Goal: Transaction & Acquisition: Purchase product/service

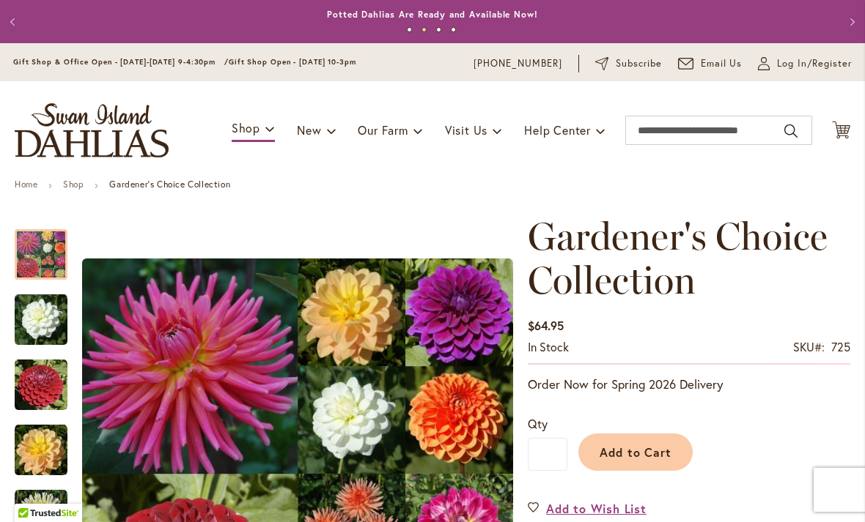
scroll to position [2581, 0]
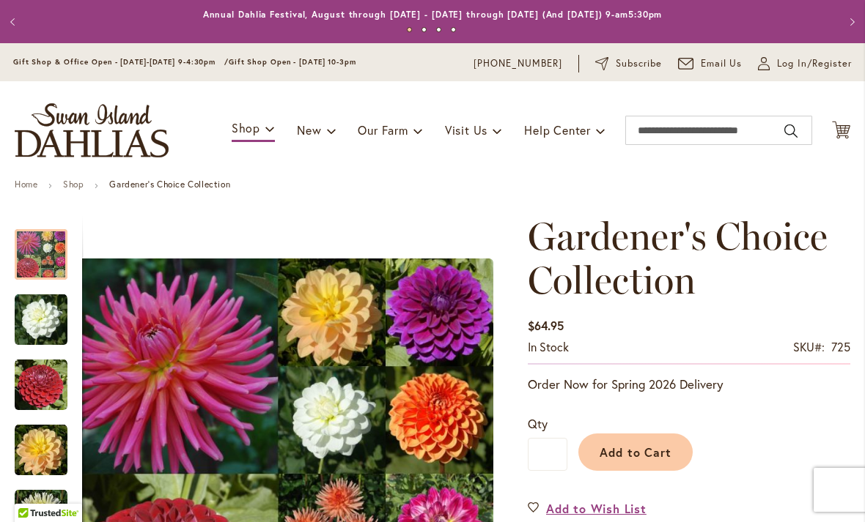
scroll to position [0, 0]
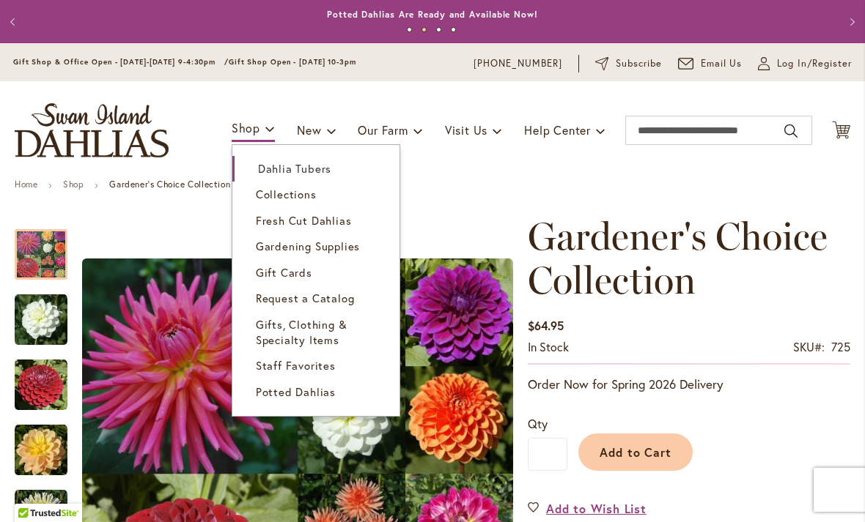
click at [314, 184] on link "Collections" at bounding box center [315, 195] width 167 height 26
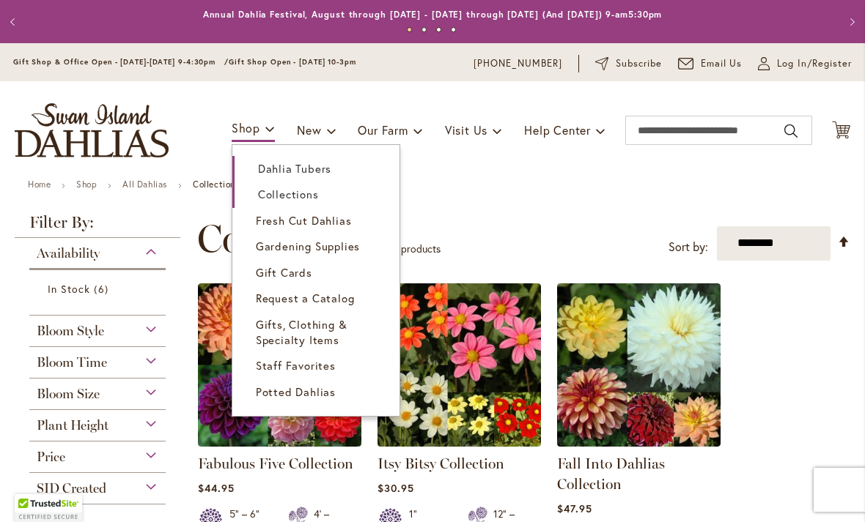
click at [311, 161] on link "Dahlia Tubers" at bounding box center [315, 169] width 167 height 26
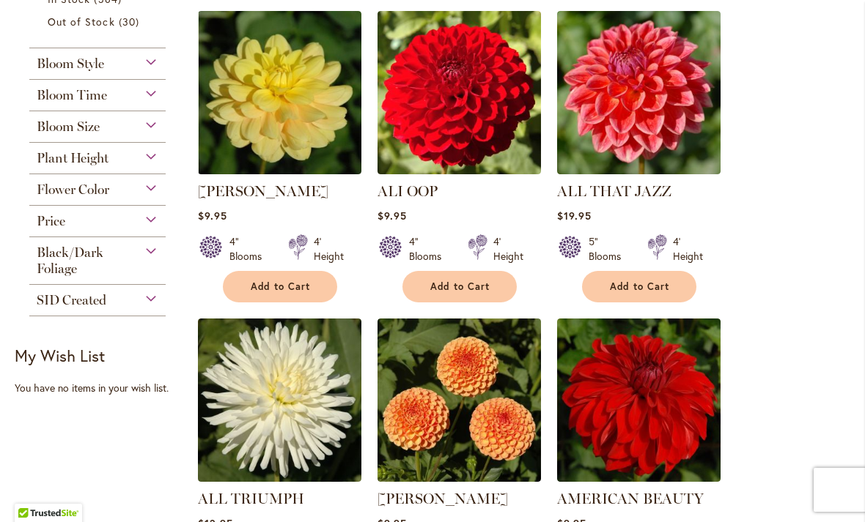
scroll to position [662, 0]
click at [153, 188] on div "Flower Color" at bounding box center [97, 185] width 136 height 23
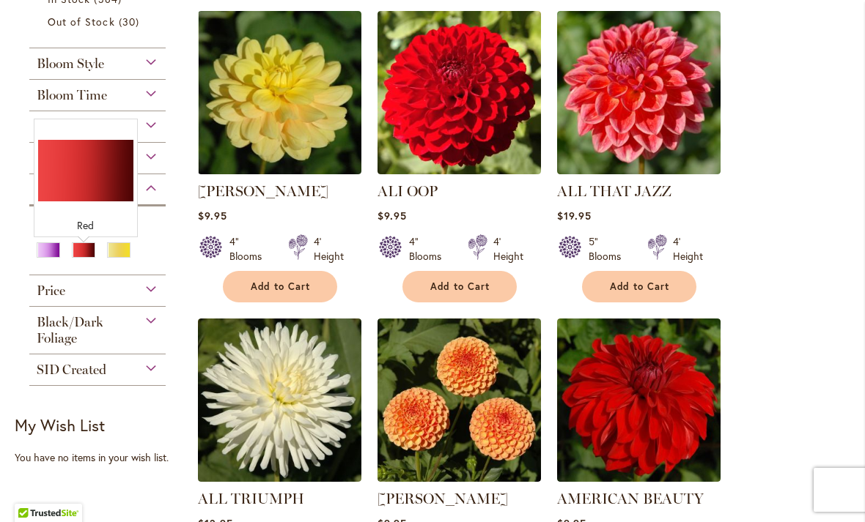
click at [84, 252] on div "Red" at bounding box center [83, 250] width 23 height 15
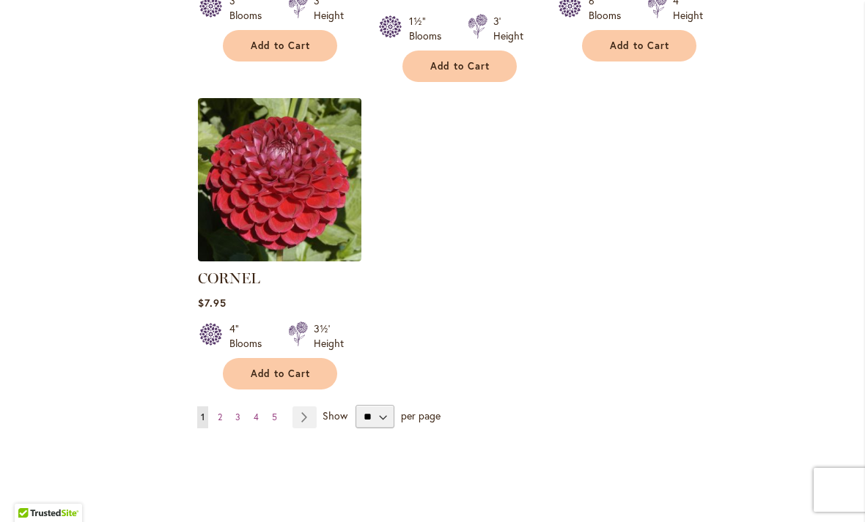
scroll to position [1802, 0]
click at [427, 409] on span "per page" at bounding box center [421, 416] width 40 height 14
click at [305, 407] on link "Page Next" at bounding box center [304, 418] width 24 height 22
